Goal: Complete application form

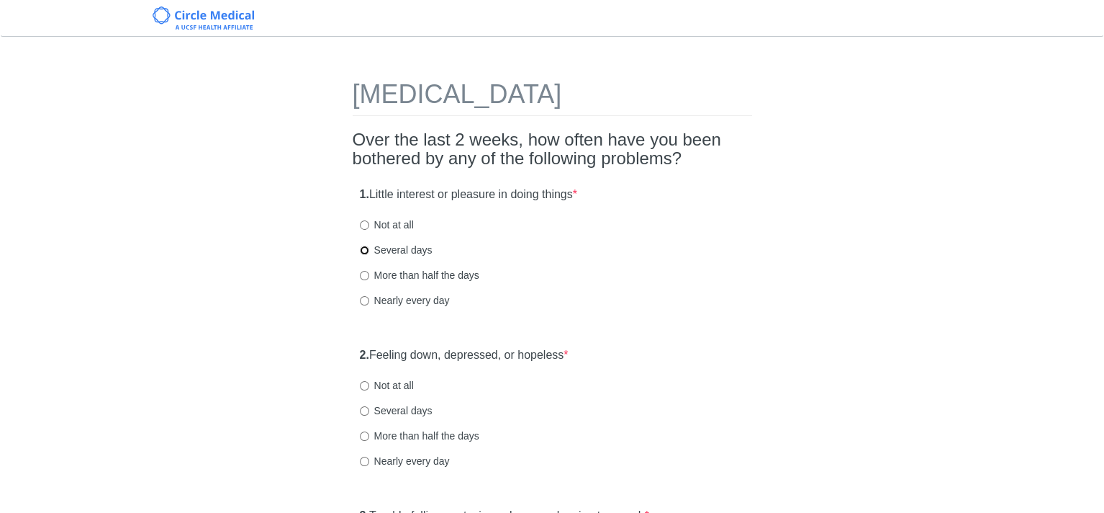
click at [364, 248] on input "Several days" at bounding box center [364, 250] width 9 height 9
radio input "true"
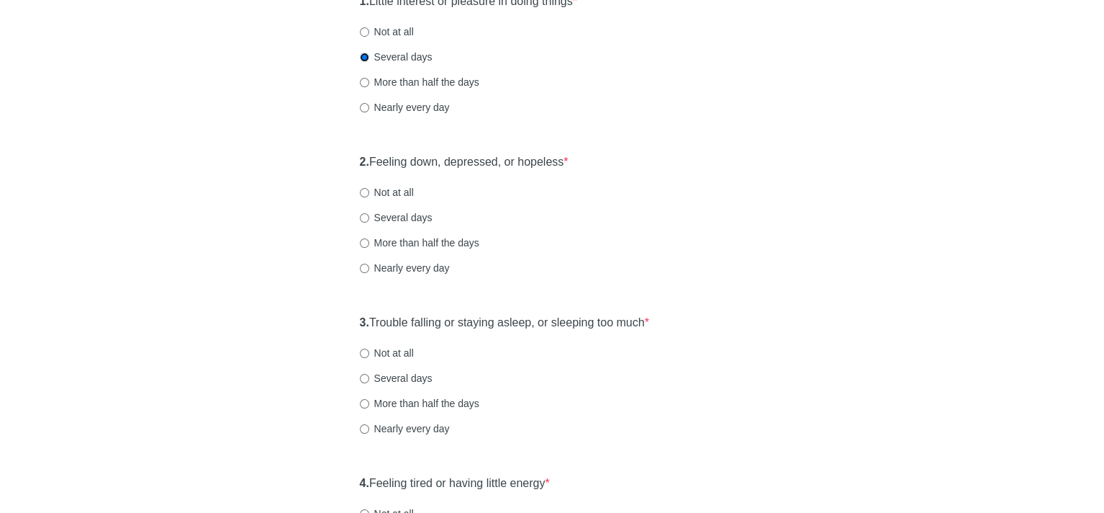
scroll to position [288, 0]
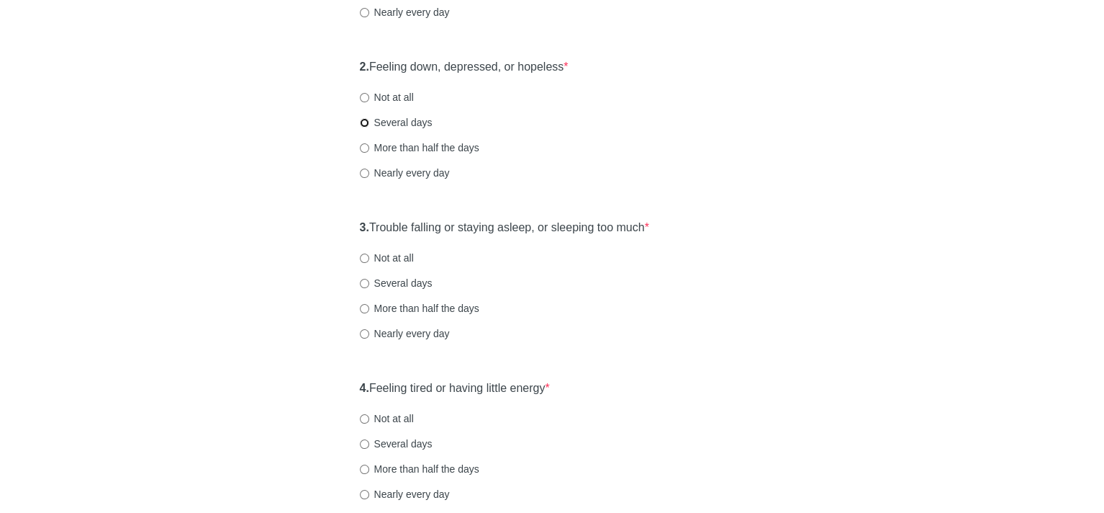
click at [361, 122] on input "Several days" at bounding box center [364, 122] width 9 height 9
radio input "true"
click at [362, 283] on input "Several days" at bounding box center [364, 283] width 9 height 9
radio input "true"
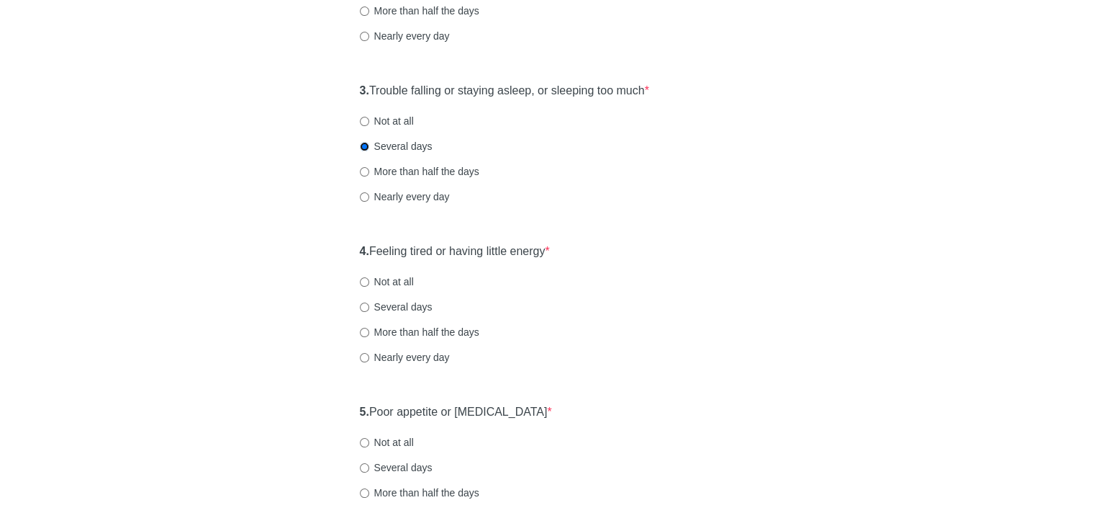
scroll to position [504, 0]
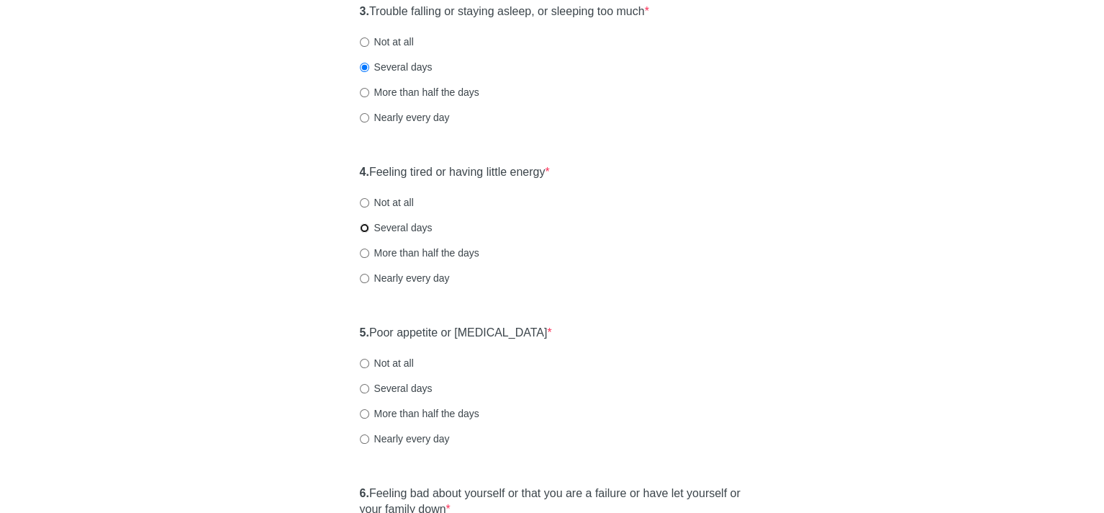
click at [364, 225] on input "Several days" at bounding box center [364, 227] width 9 height 9
radio input "true"
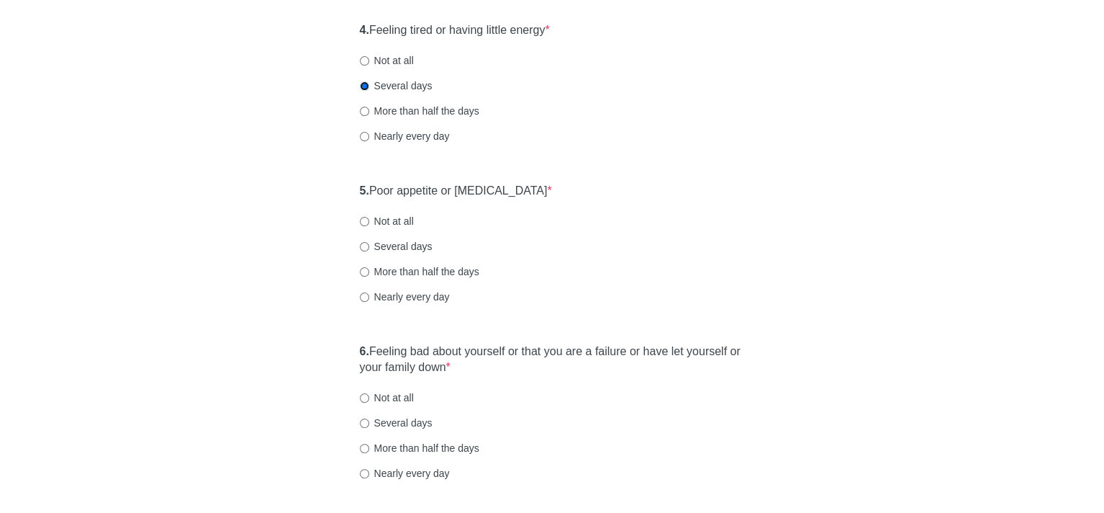
scroll to position [648, 0]
click at [363, 220] on input "Not at all" at bounding box center [364, 219] width 9 height 9
radio input "true"
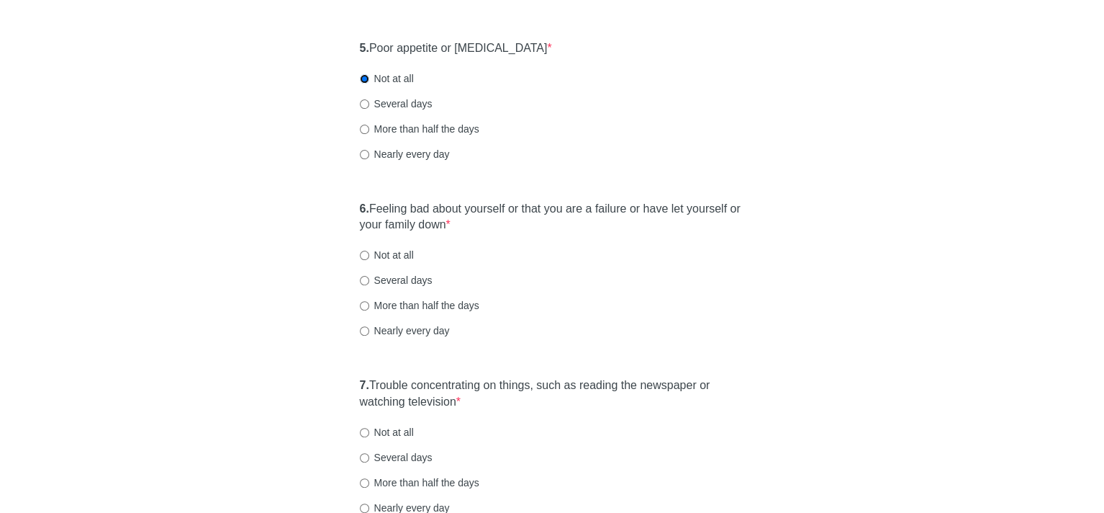
scroll to position [792, 0]
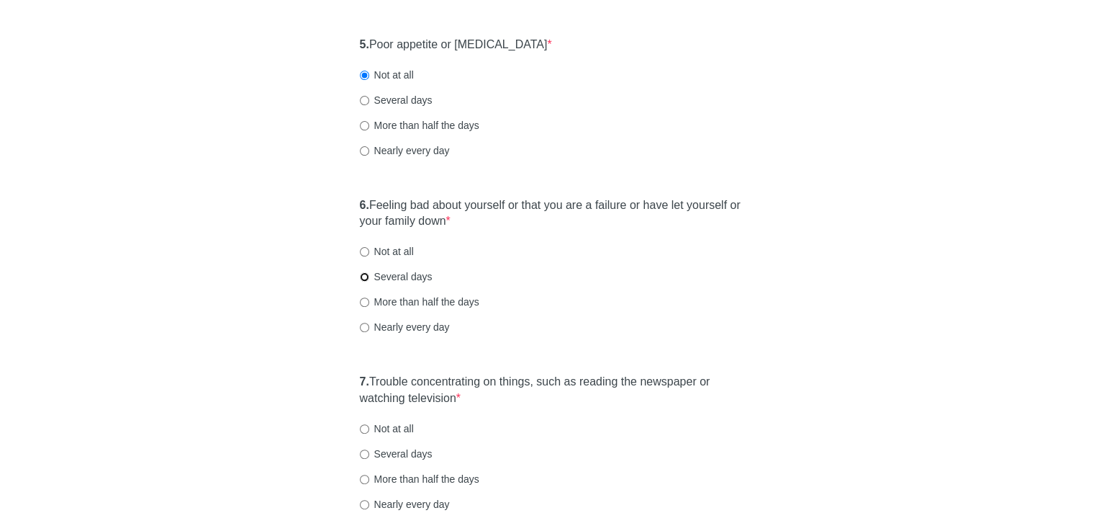
click at [366, 274] on input "Several days" at bounding box center [364, 276] width 9 height 9
radio input "true"
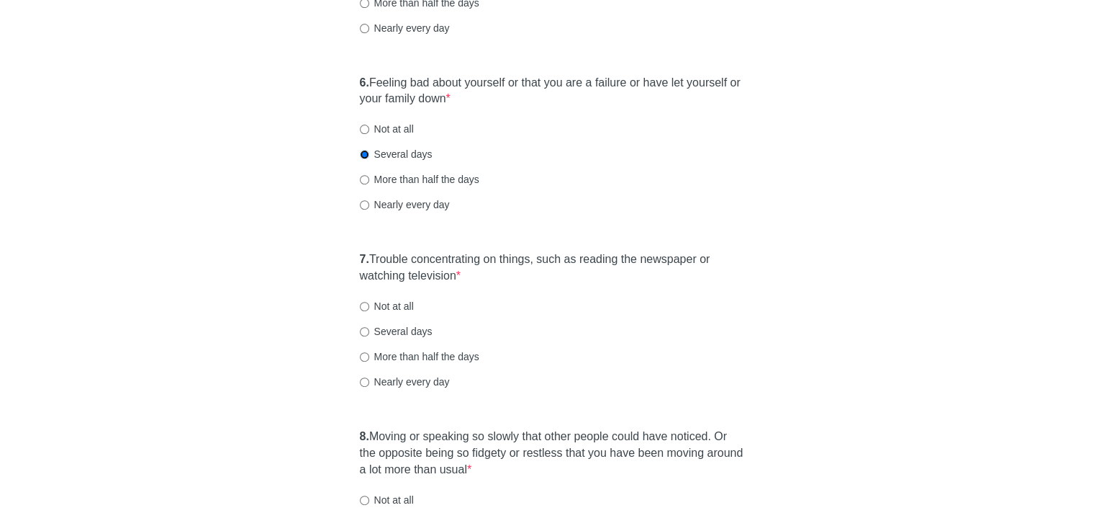
scroll to position [936, 0]
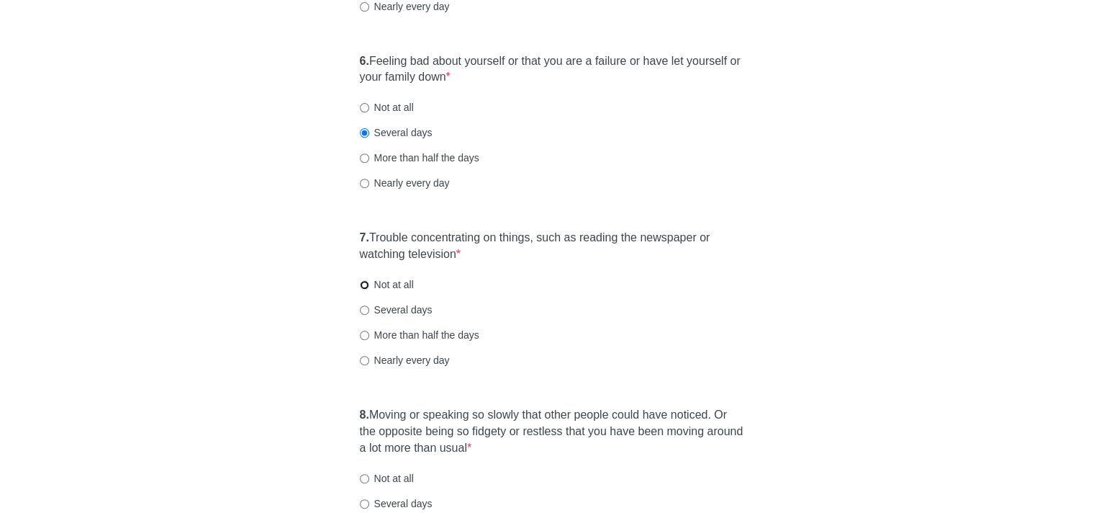
click at [364, 287] on input "Not at all" at bounding box center [364, 284] width 9 height 9
radio input "true"
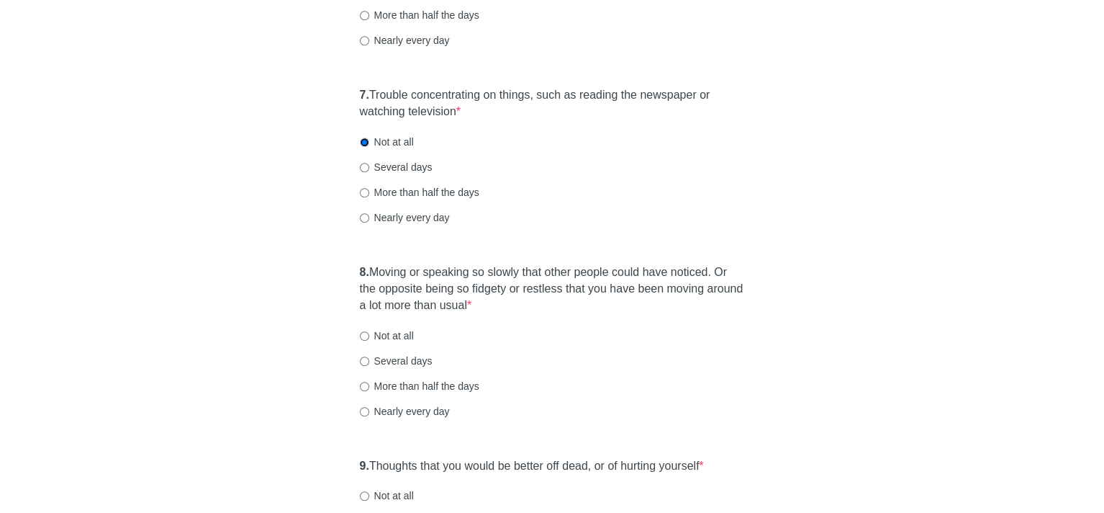
scroll to position [1080, 0]
click at [362, 333] on input "Not at all" at bounding box center [364, 334] width 9 height 9
radio input "true"
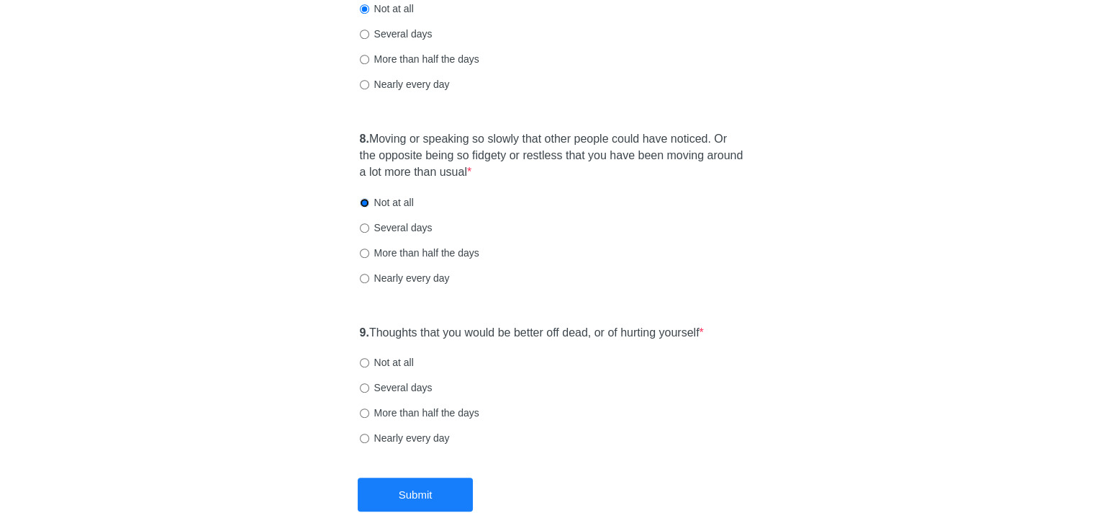
scroll to position [1296, 0]
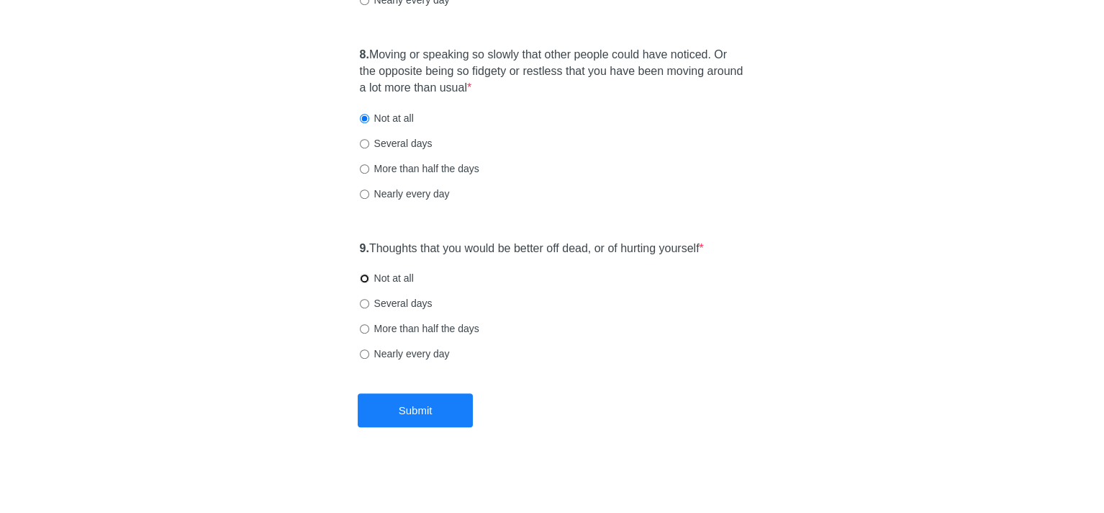
click at [363, 276] on input "Not at all" at bounding box center [364, 278] width 9 height 9
radio input "true"
click at [428, 407] on button "Submit" at bounding box center [415, 410] width 115 height 34
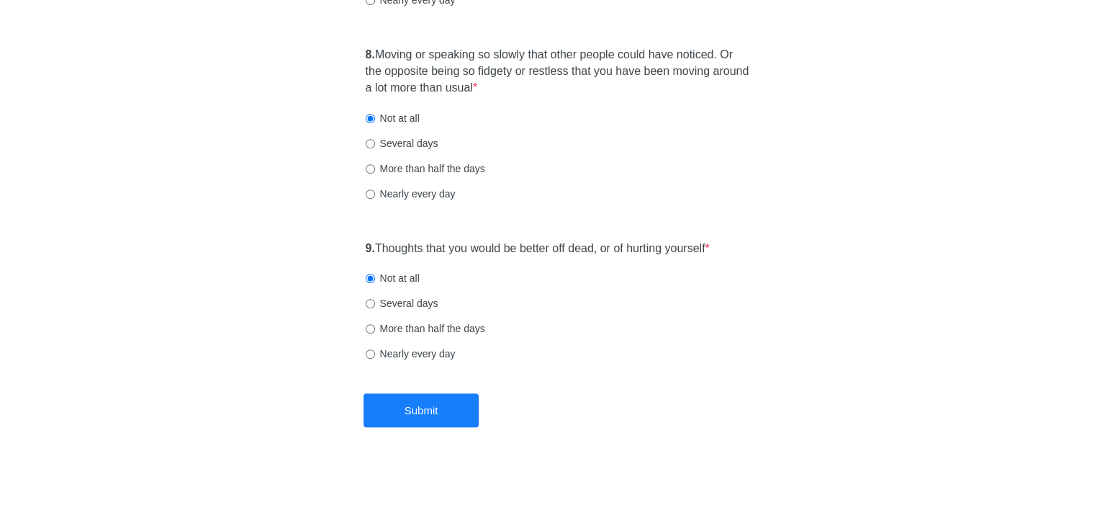
scroll to position [0, 0]
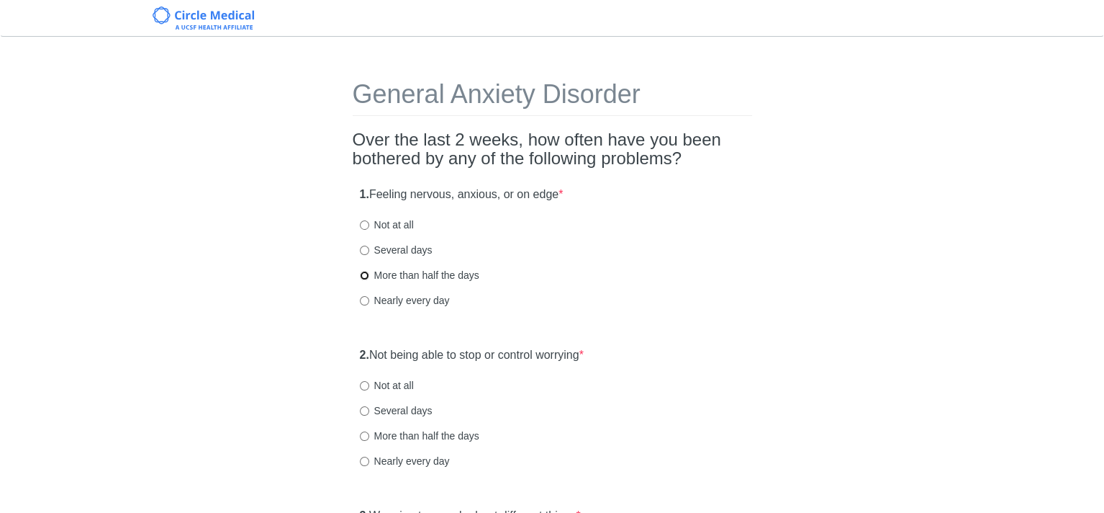
click at [363, 274] on input "More than half the days" at bounding box center [364, 275] width 9 height 9
radio input "true"
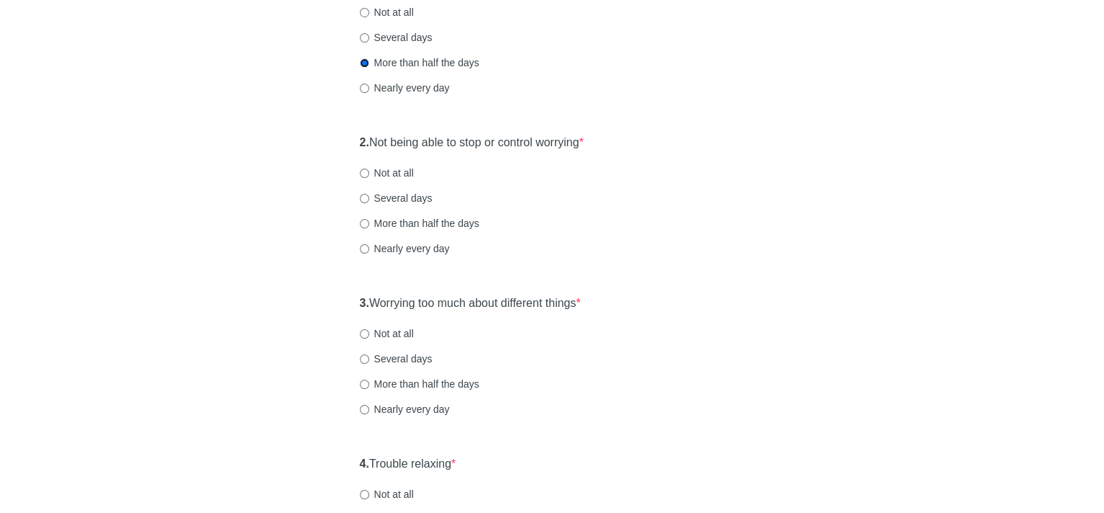
scroll to position [144, 0]
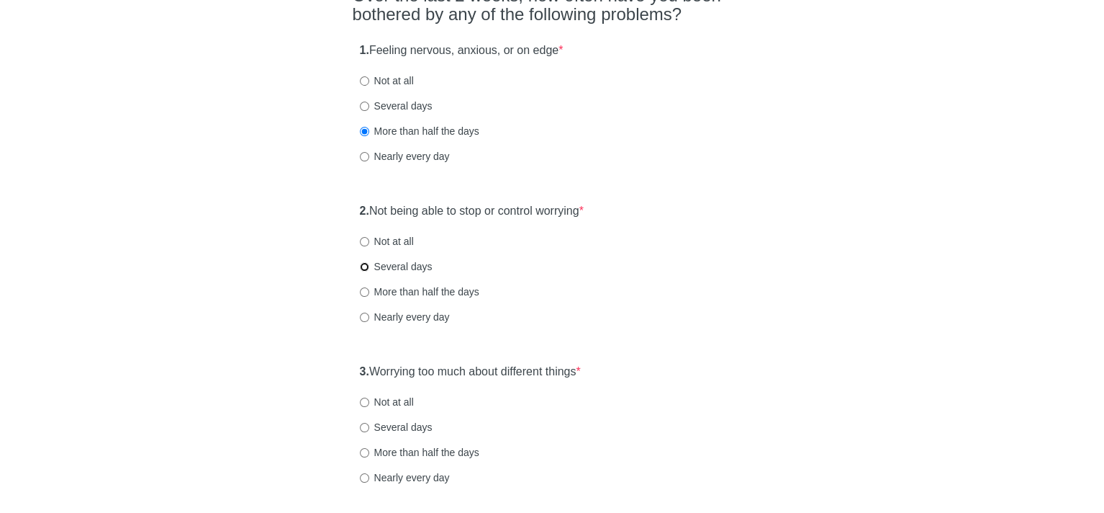
click at [362, 268] on input "Several days" at bounding box center [364, 266] width 9 height 9
radio input "true"
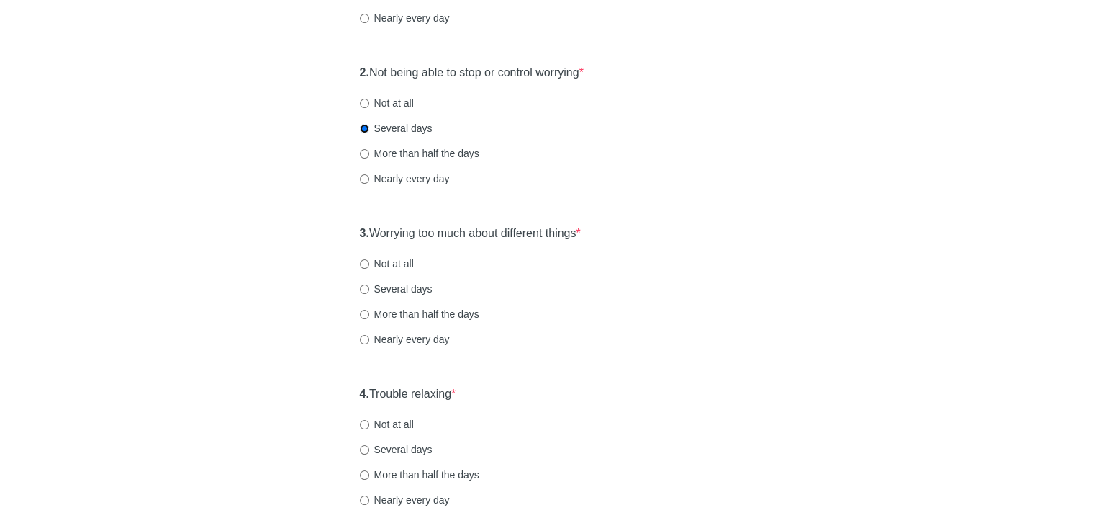
scroll to position [288, 0]
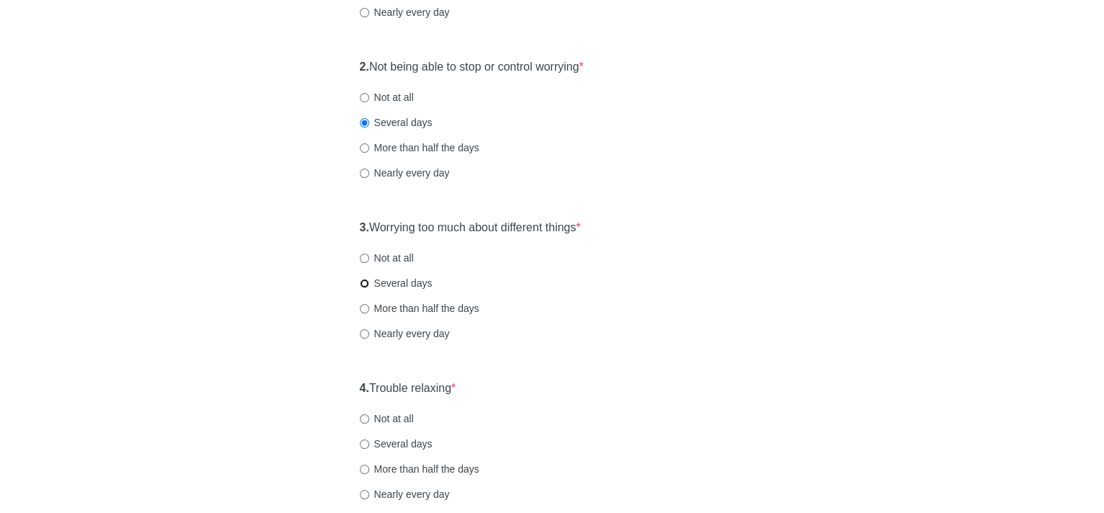
click at [364, 283] on input "Several days" at bounding box center [364, 283] width 9 height 9
radio input "true"
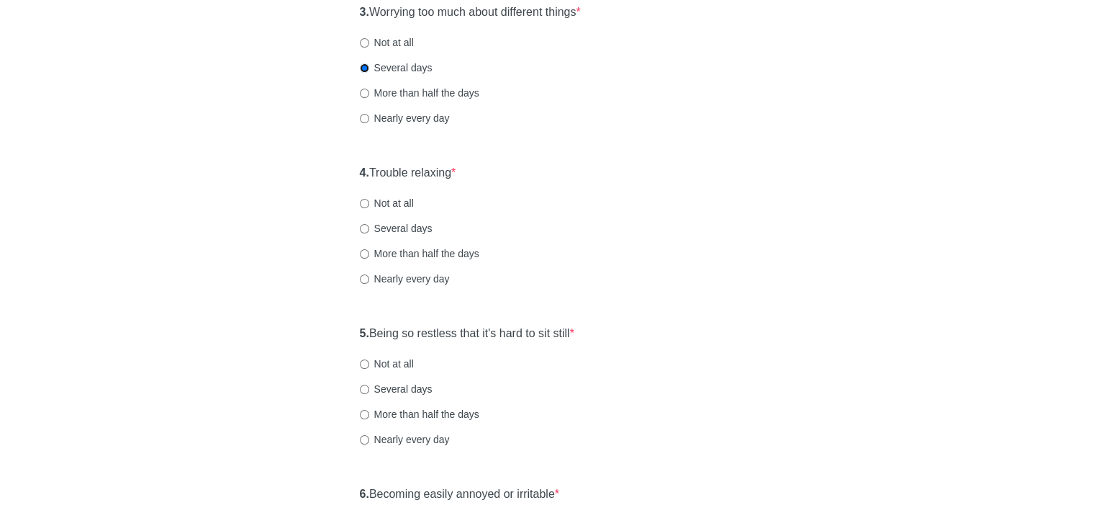
scroll to position [504, 0]
click at [364, 204] on input "Not at all" at bounding box center [364, 202] width 9 height 9
radio input "true"
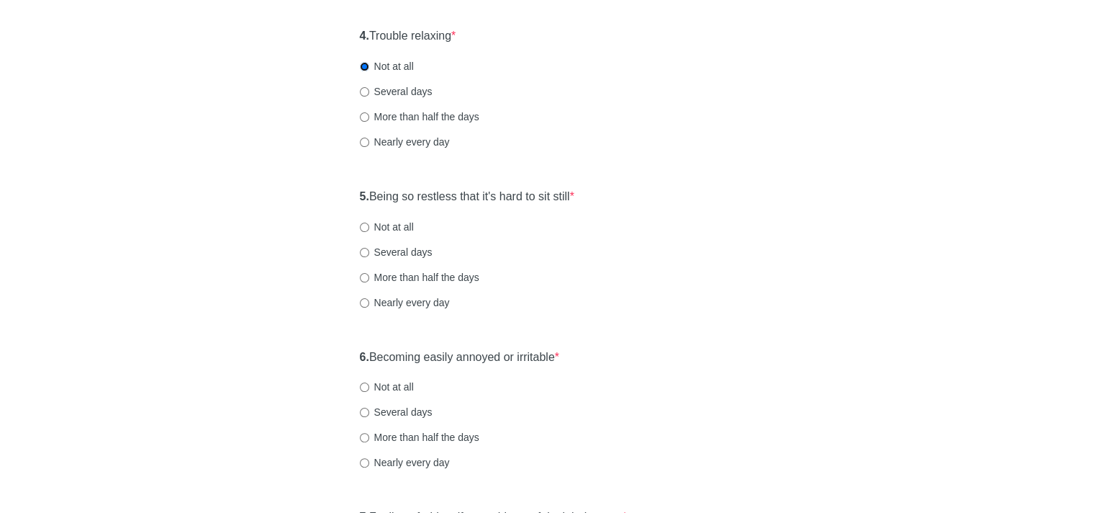
scroll to position [648, 0]
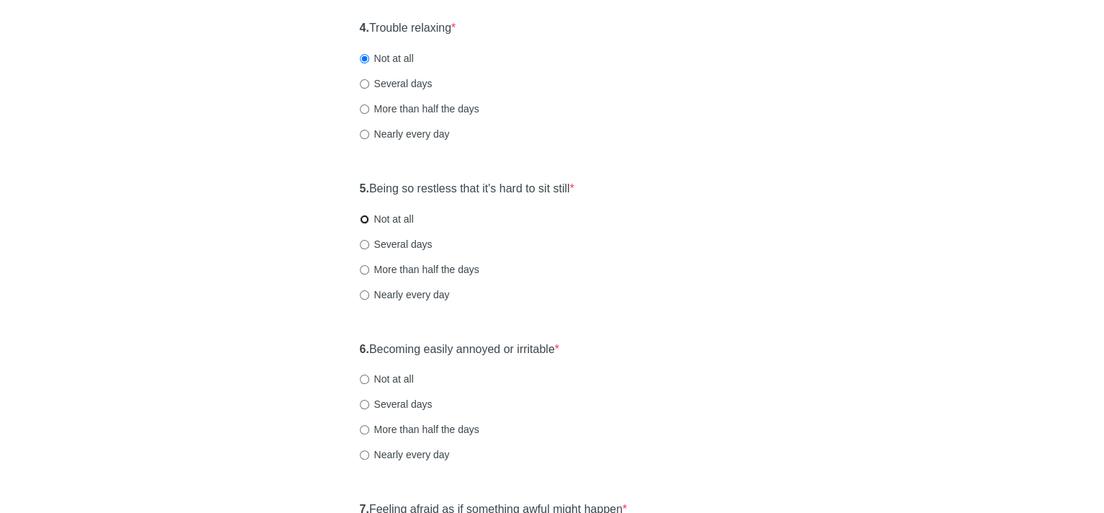
click at [361, 218] on input "Not at all" at bounding box center [364, 219] width 9 height 9
radio input "true"
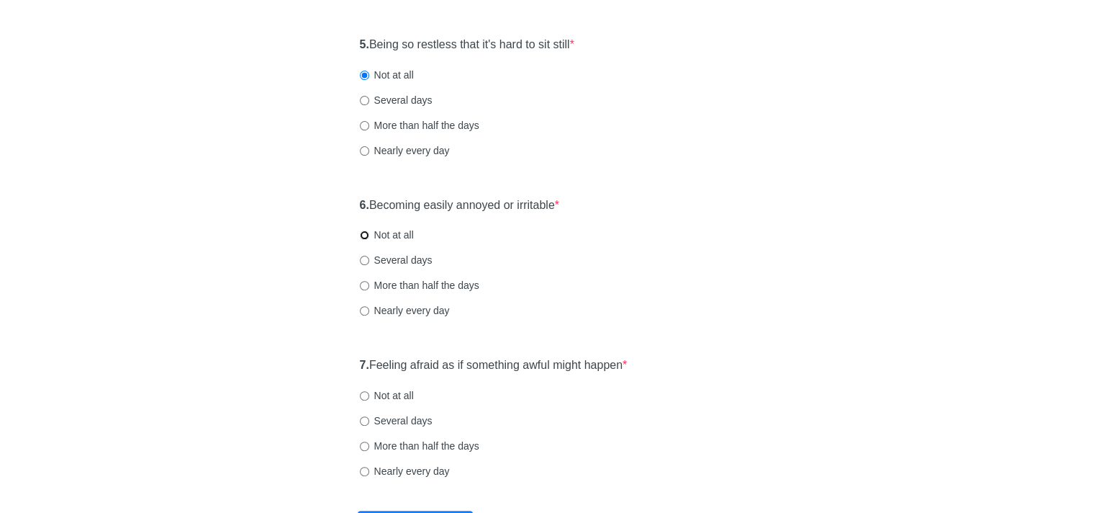
click at [364, 235] on input "Not at all" at bounding box center [364, 234] width 9 height 9
radio input "true"
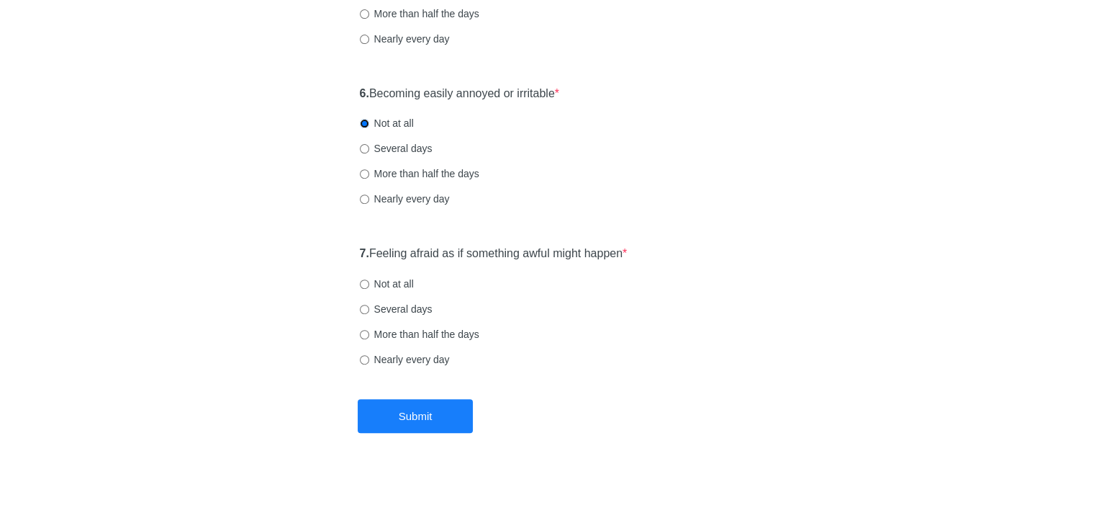
scroll to position [910, 0]
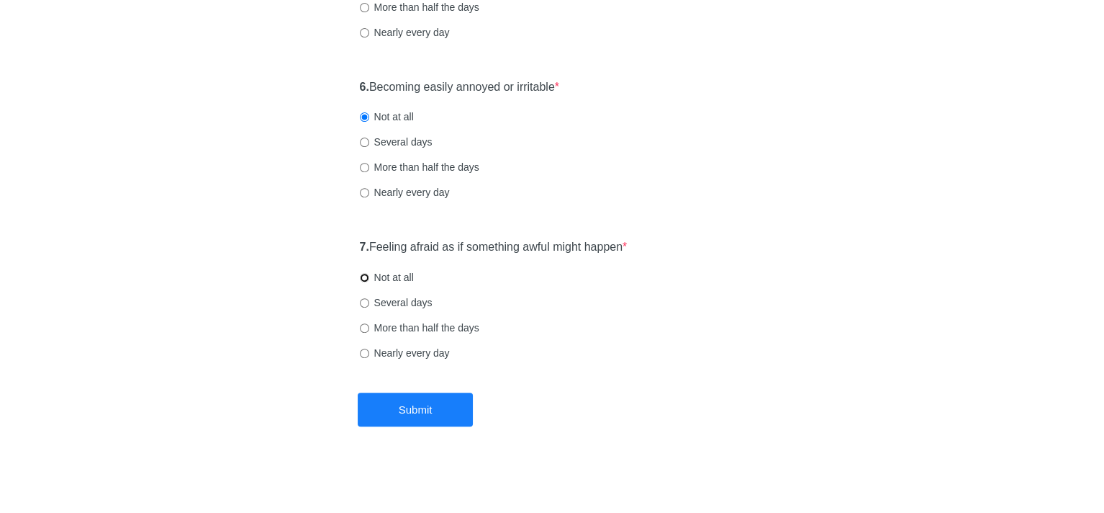
click at [364, 278] on input "Not at all" at bounding box center [364, 277] width 9 height 9
radio input "true"
click at [422, 415] on button "Submit" at bounding box center [415, 409] width 115 height 34
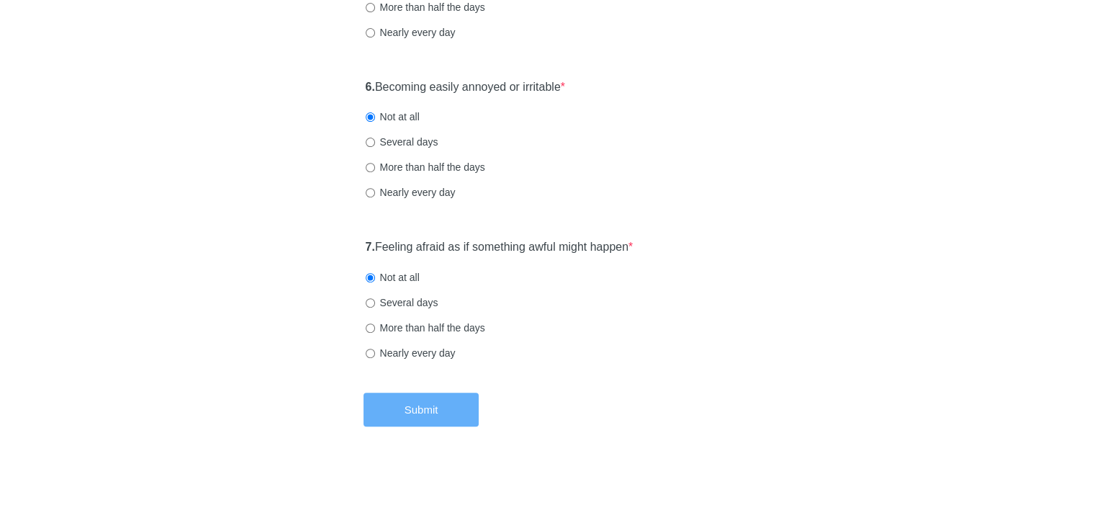
scroll to position [0, 0]
